Goal: Information Seeking & Learning: Learn about a topic

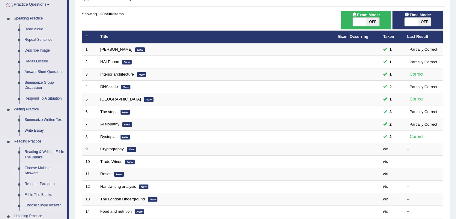
scroll to position [41, 0]
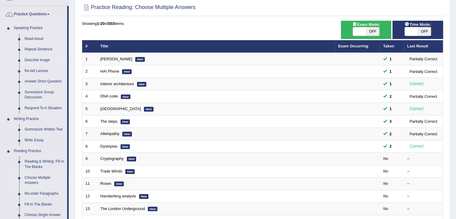
click at [32, 59] on link "Describe Image" at bounding box center [44, 60] width 45 height 11
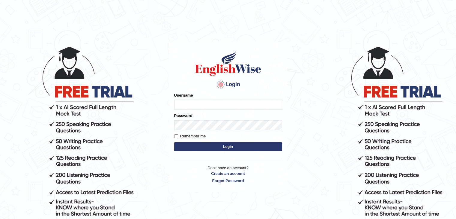
click at [220, 105] on input "Username" at bounding box center [228, 104] width 108 height 10
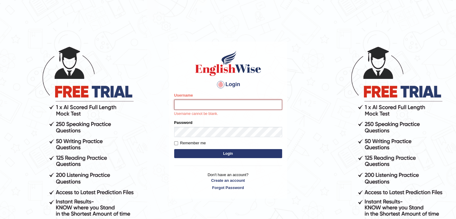
type input "Hasan_thapa"
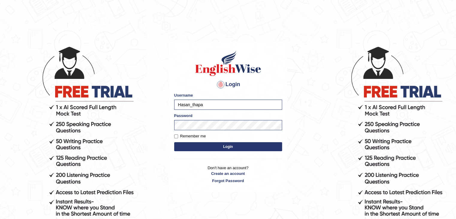
click at [235, 145] on button "Login" at bounding box center [228, 146] width 108 height 9
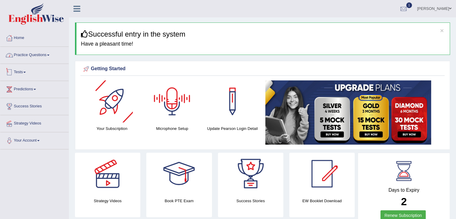
click at [34, 59] on link "Practice Questions" at bounding box center [34, 54] width 68 height 15
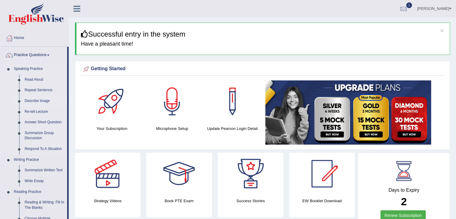
click at [38, 100] on link "Describe Image" at bounding box center [44, 101] width 45 height 11
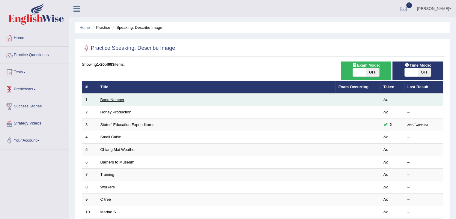
click at [106, 99] on link "Bond Number" at bounding box center [112, 99] width 24 height 4
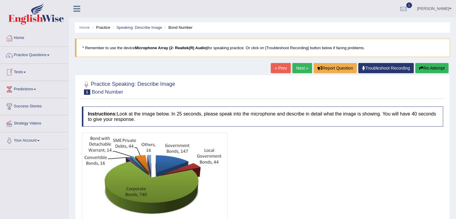
click at [28, 88] on link "Predictions" at bounding box center [34, 88] width 68 height 15
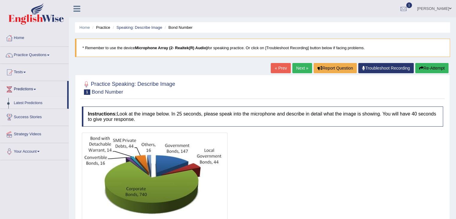
click at [35, 103] on link "Latest Predictions" at bounding box center [39, 103] width 56 height 11
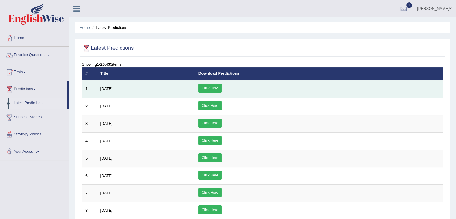
click at [221, 85] on link "Click Here" at bounding box center [209, 88] width 23 height 9
